Goal: Book appointment/travel/reservation

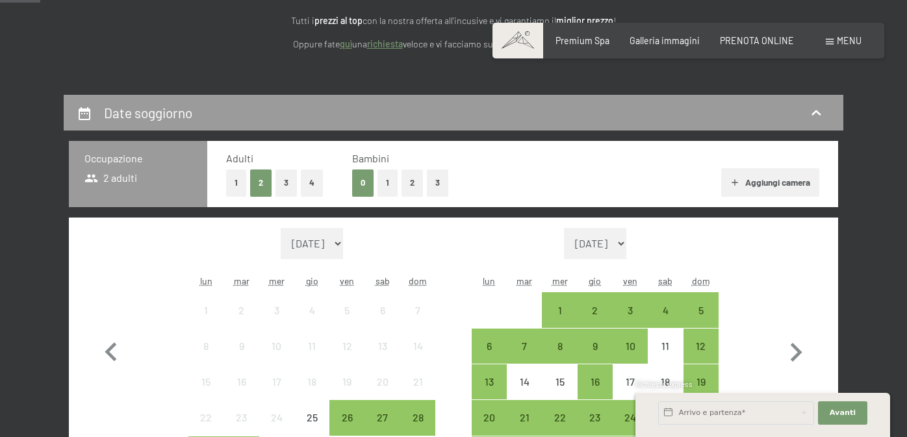
scroll to position [171, 0]
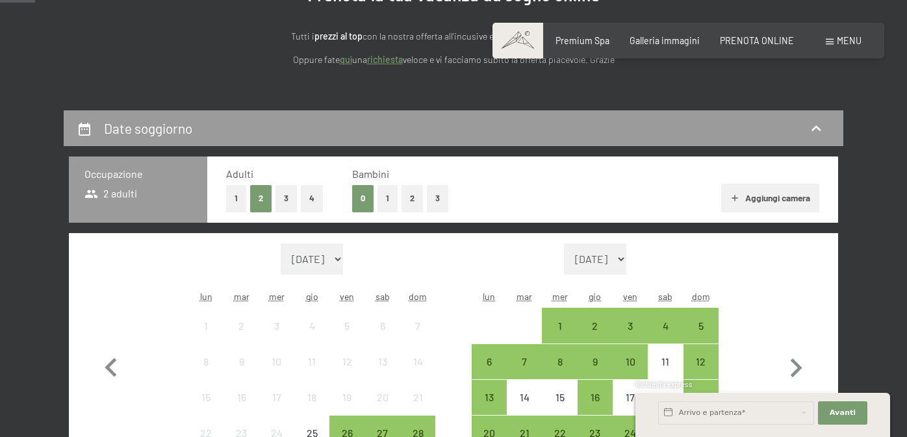
click at [756, 198] on button "Aggiungi camera" at bounding box center [770, 198] width 98 height 29
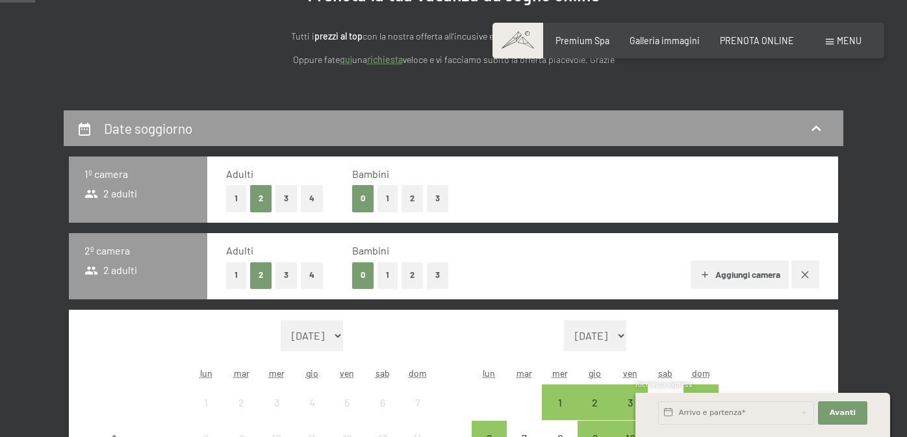
click at [801, 270] on icon "button" at bounding box center [804, 275] width 10 height 10
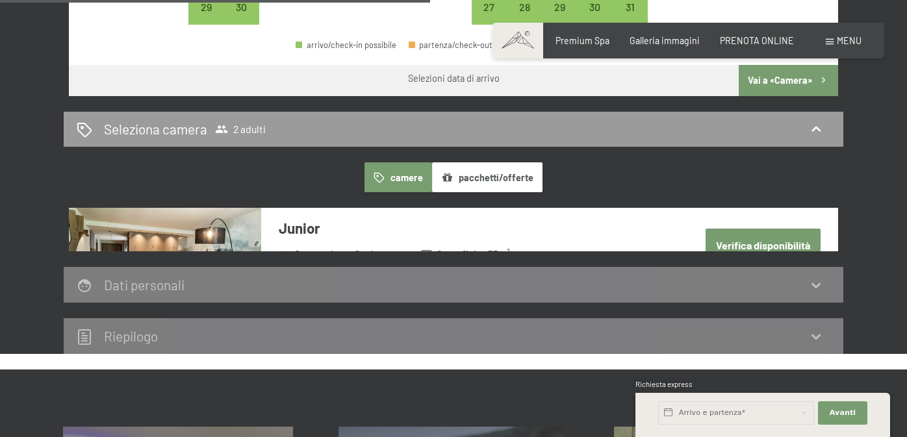
scroll to position [641, 0]
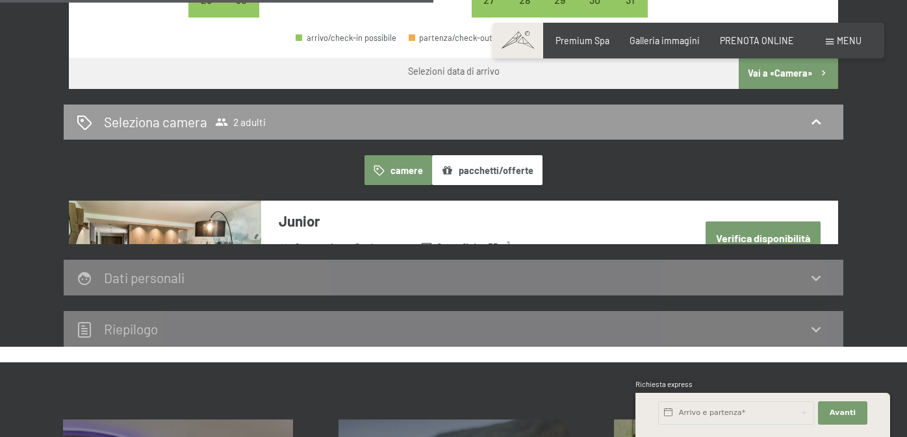
click at [450, 169] on icon "button" at bounding box center [447, 170] width 9 height 8
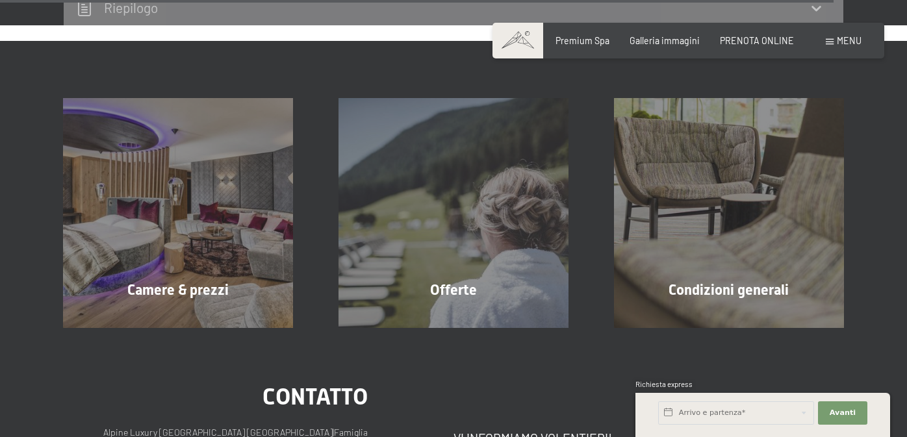
scroll to position [4974, 0]
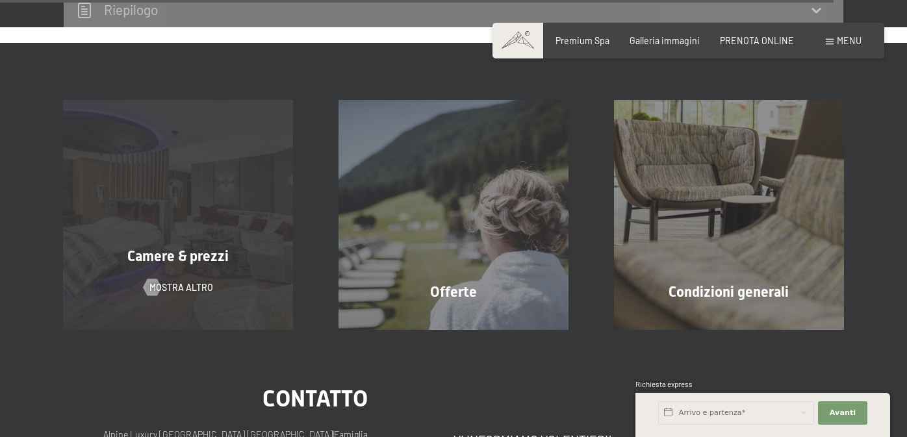
click at [187, 240] on div "Camere & prezzi mostra altro" at bounding box center [177, 214] width 275 height 229
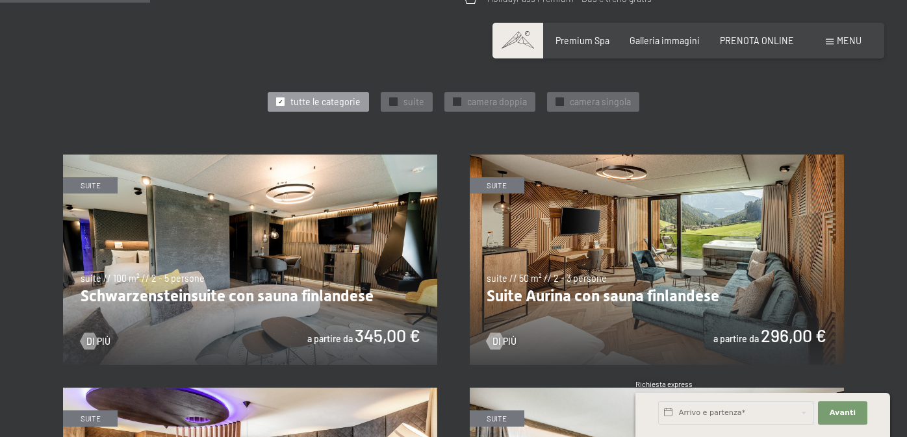
scroll to position [595, 0]
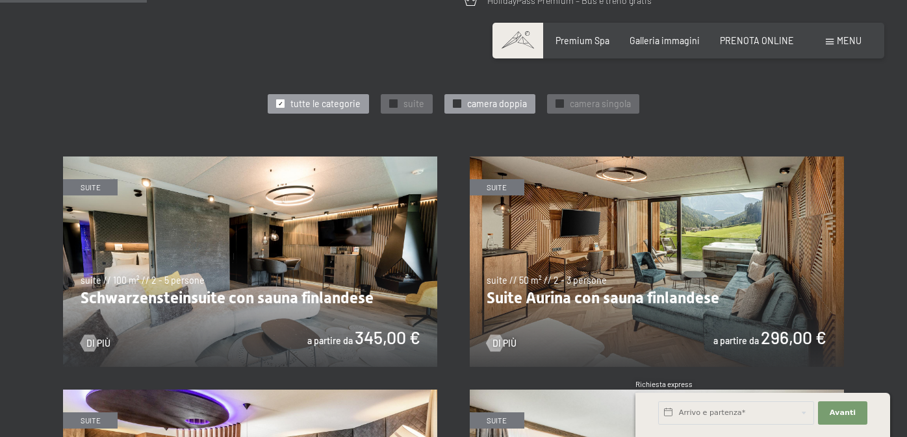
click at [512, 101] on span "camera doppia" at bounding box center [497, 103] width 60 height 13
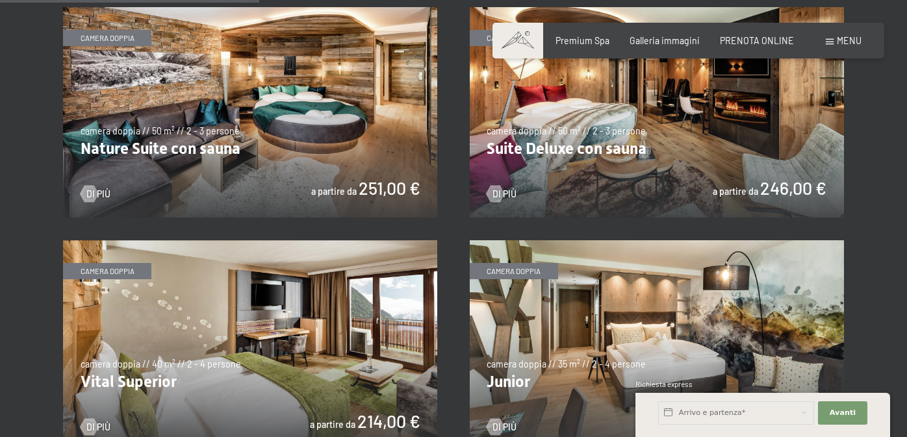
scroll to position [734, 0]
